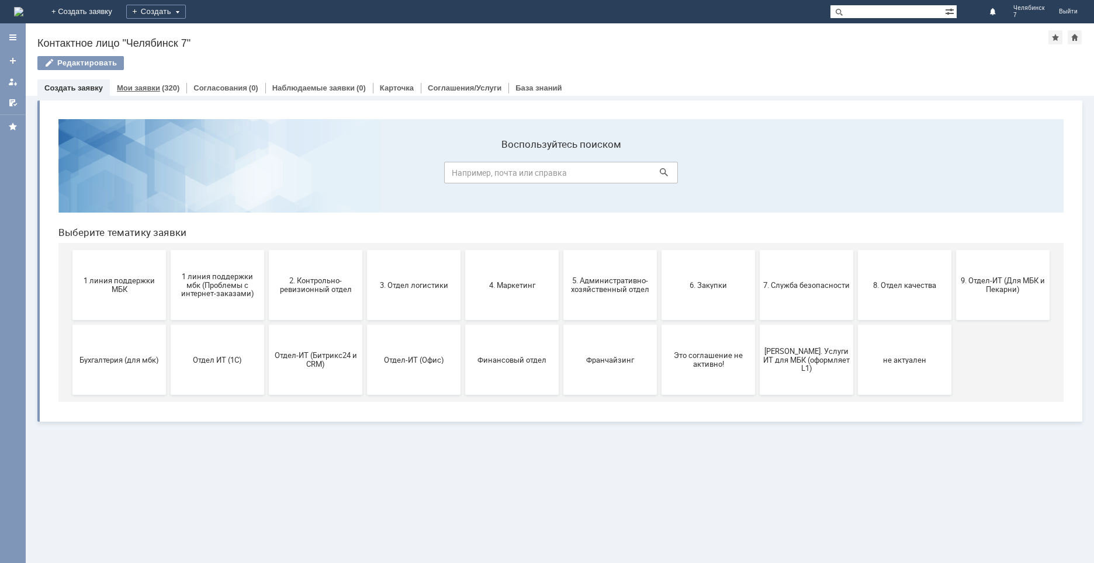
click at [174, 91] on div "(320)" at bounding box center [171, 88] width 18 height 9
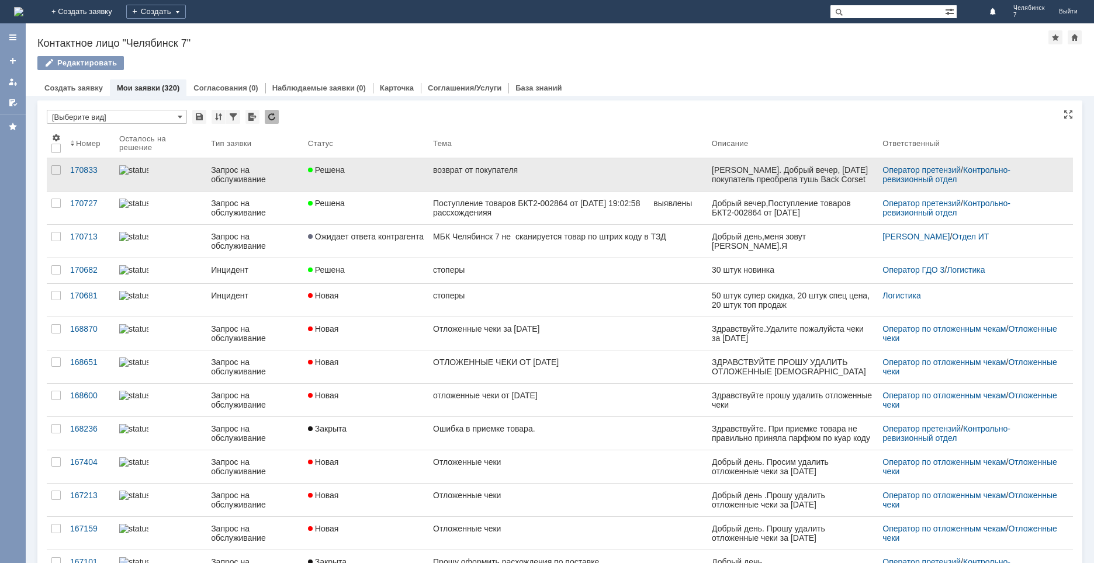
click at [483, 176] on link "возврат от покупателя" at bounding box center [567, 174] width 279 height 33
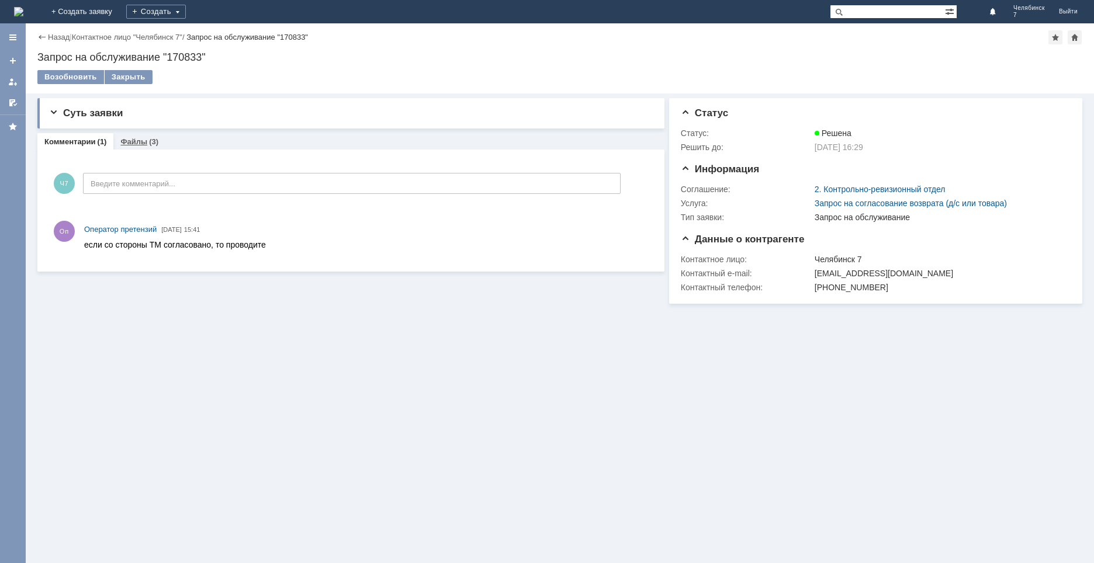
click at [134, 140] on link "Файлы" at bounding box center [133, 141] width 27 height 9
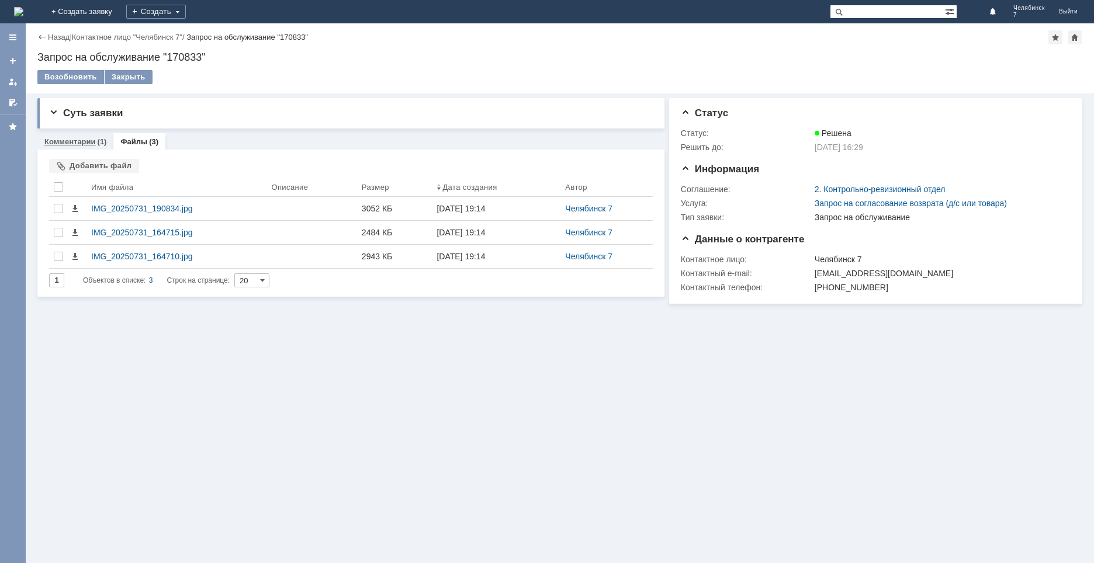
click at [64, 138] on link "Комментарии" at bounding box center [69, 141] width 51 height 9
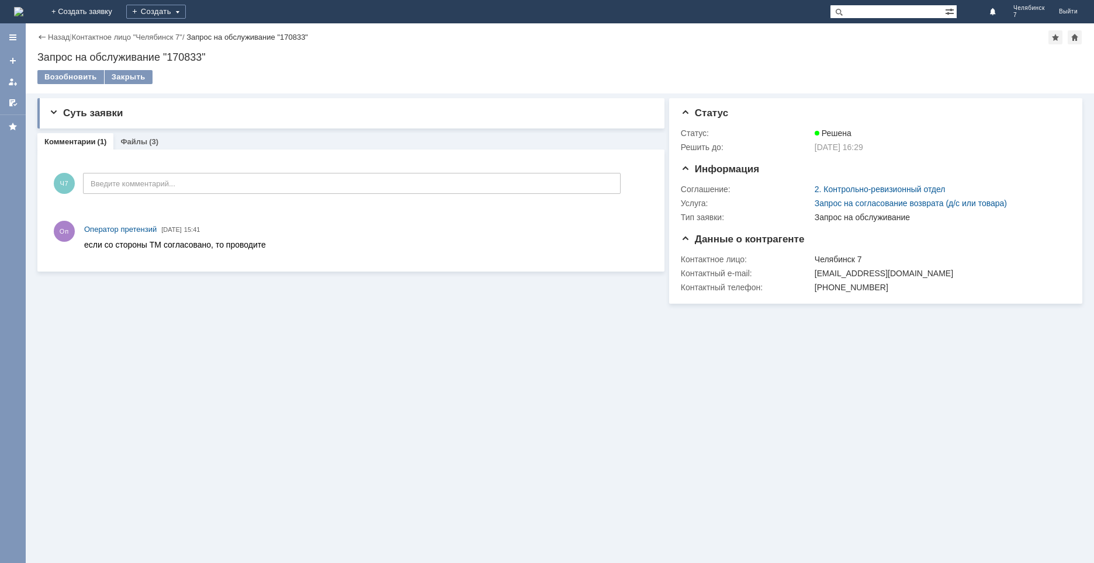
click at [44, 31] on div "Назад | Контактное лицо "Челябинск 7" / Запрос на обслуживание "170833"" at bounding box center [559, 37] width 1045 height 14
click at [50, 35] on link "Назад" at bounding box center [59, 37] width 22 height 9
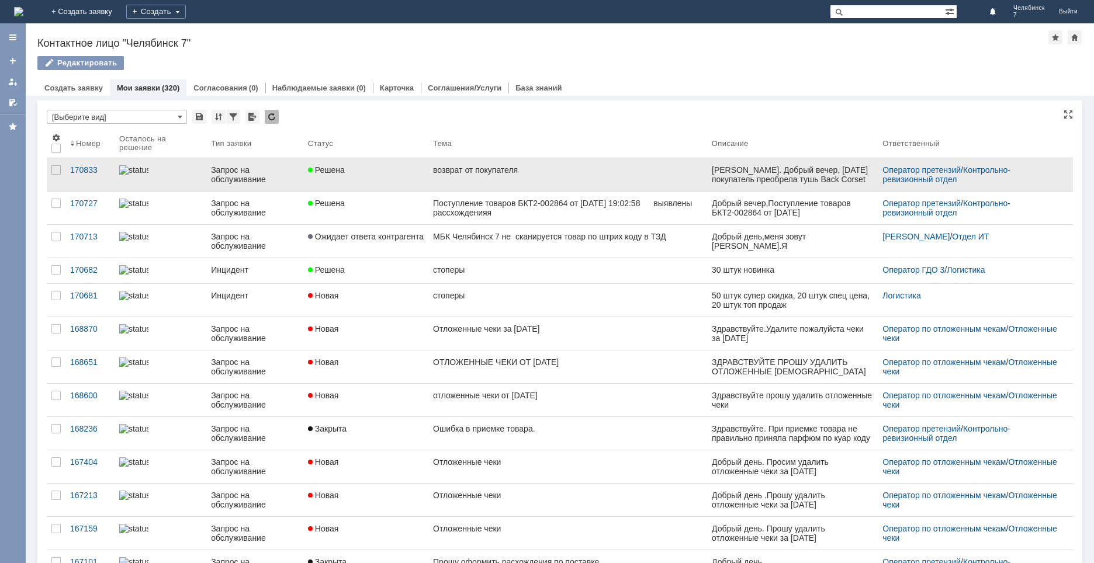
click at [355, 171] on div "Решена" at bounding box center [366, 169] width 116 height 9
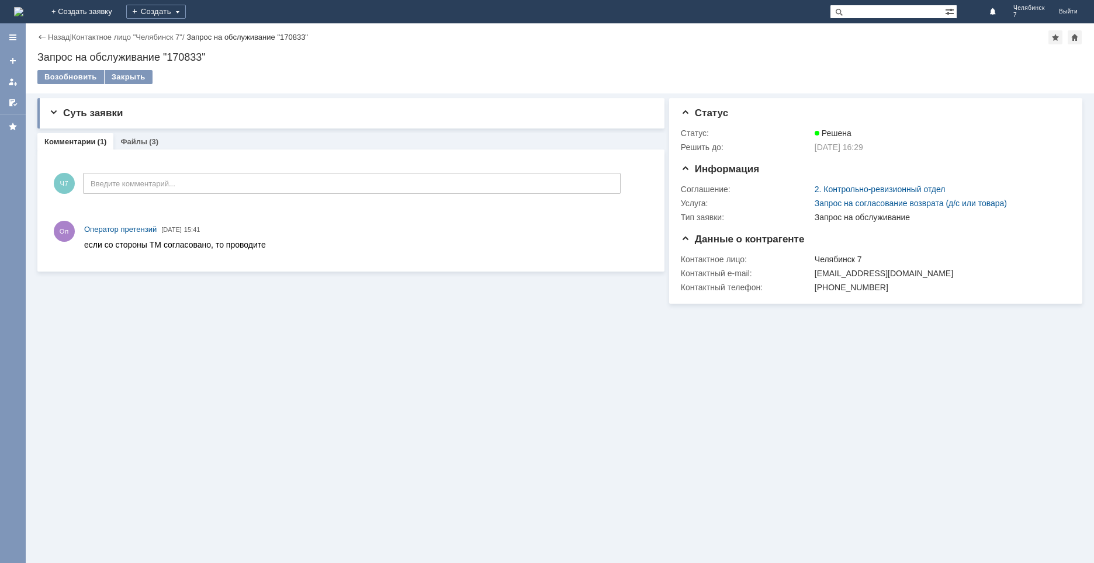
click at [40, 35] on div "Назад" at bounding box center [53, 37] width 32 height 9
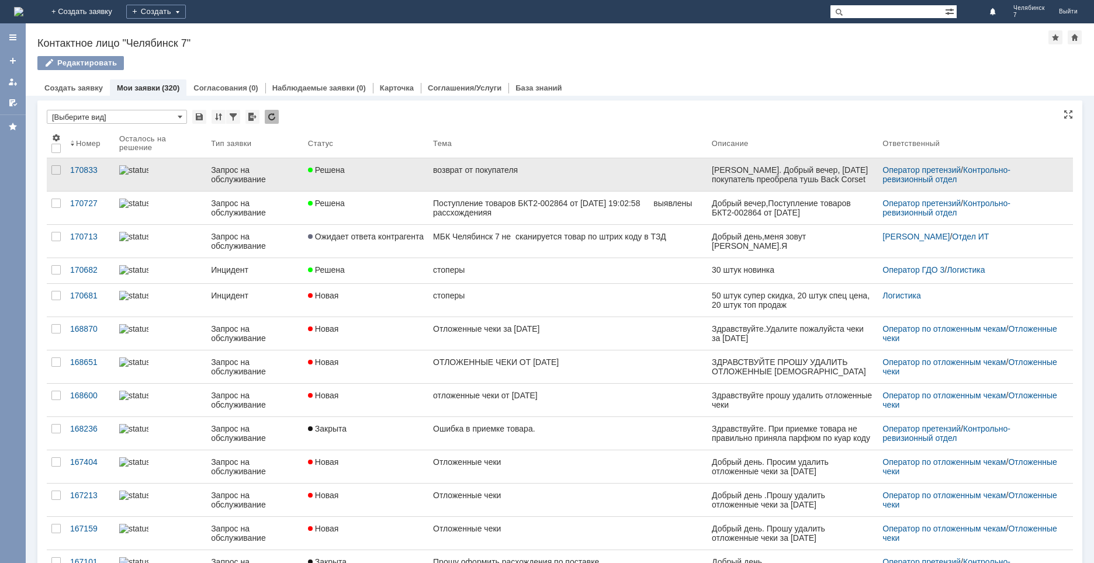
click at [535, 168] on div "возврат от покупателя" at bounding box center [567, 169] width 269 height 9
